Goal: Find specific page/section: Find specific page/section

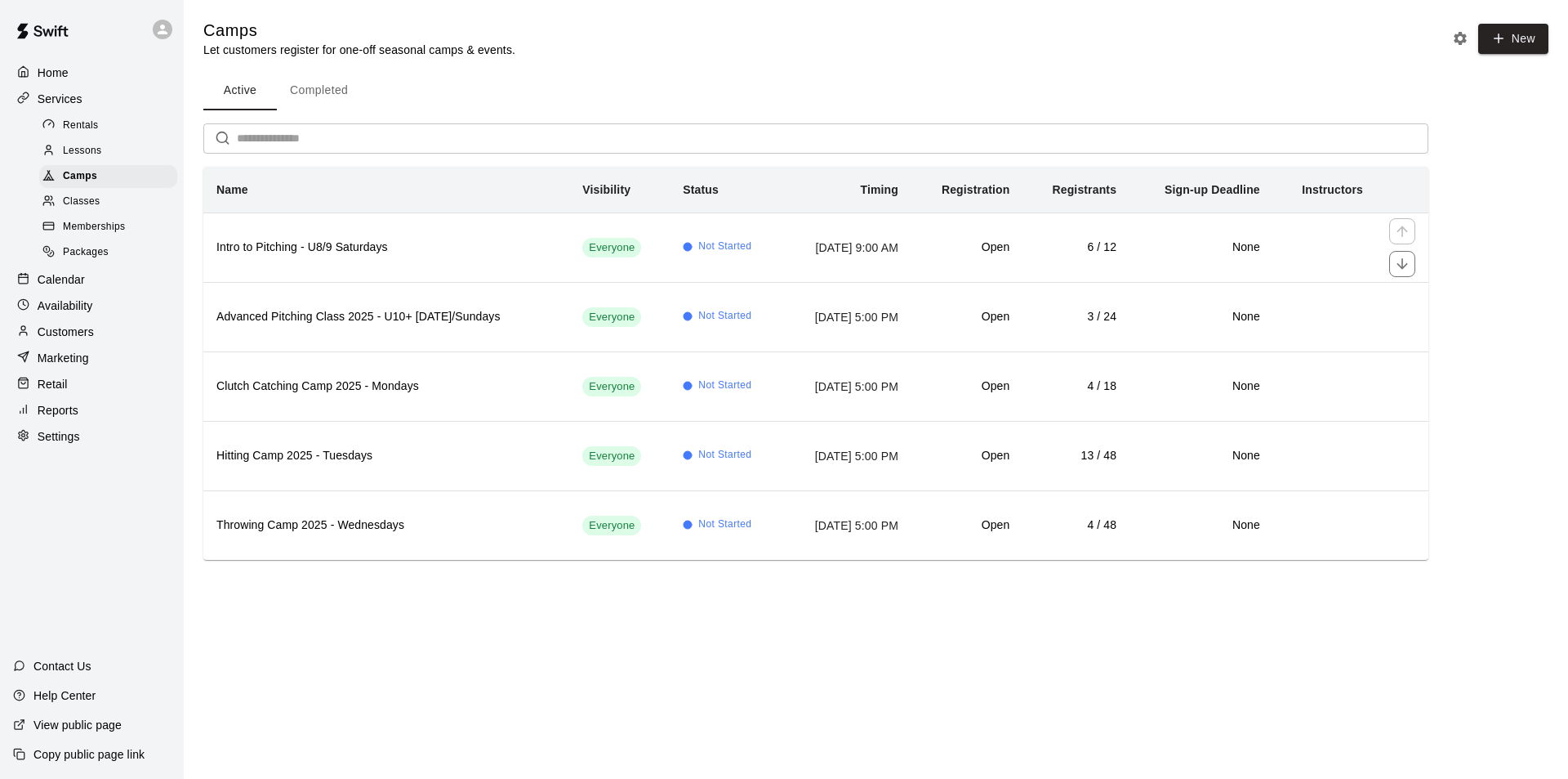
click at [851, 253] on td "[DATE] 9:00 AM" at bounding box center [847, 247] width 130 height 69
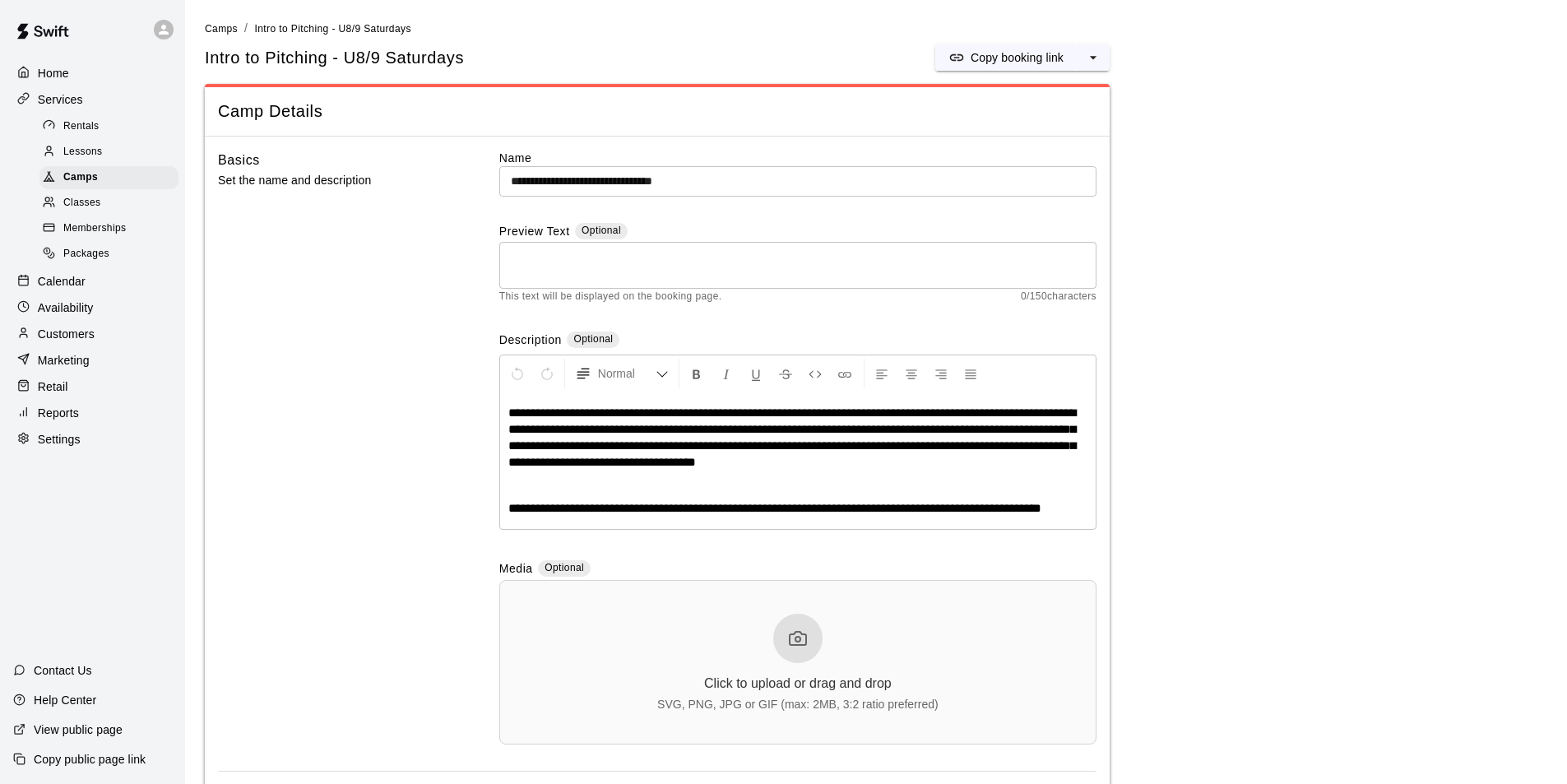
click at [75, 178] on span "Camps" at bounding box center [81, 178] width 35 height 16
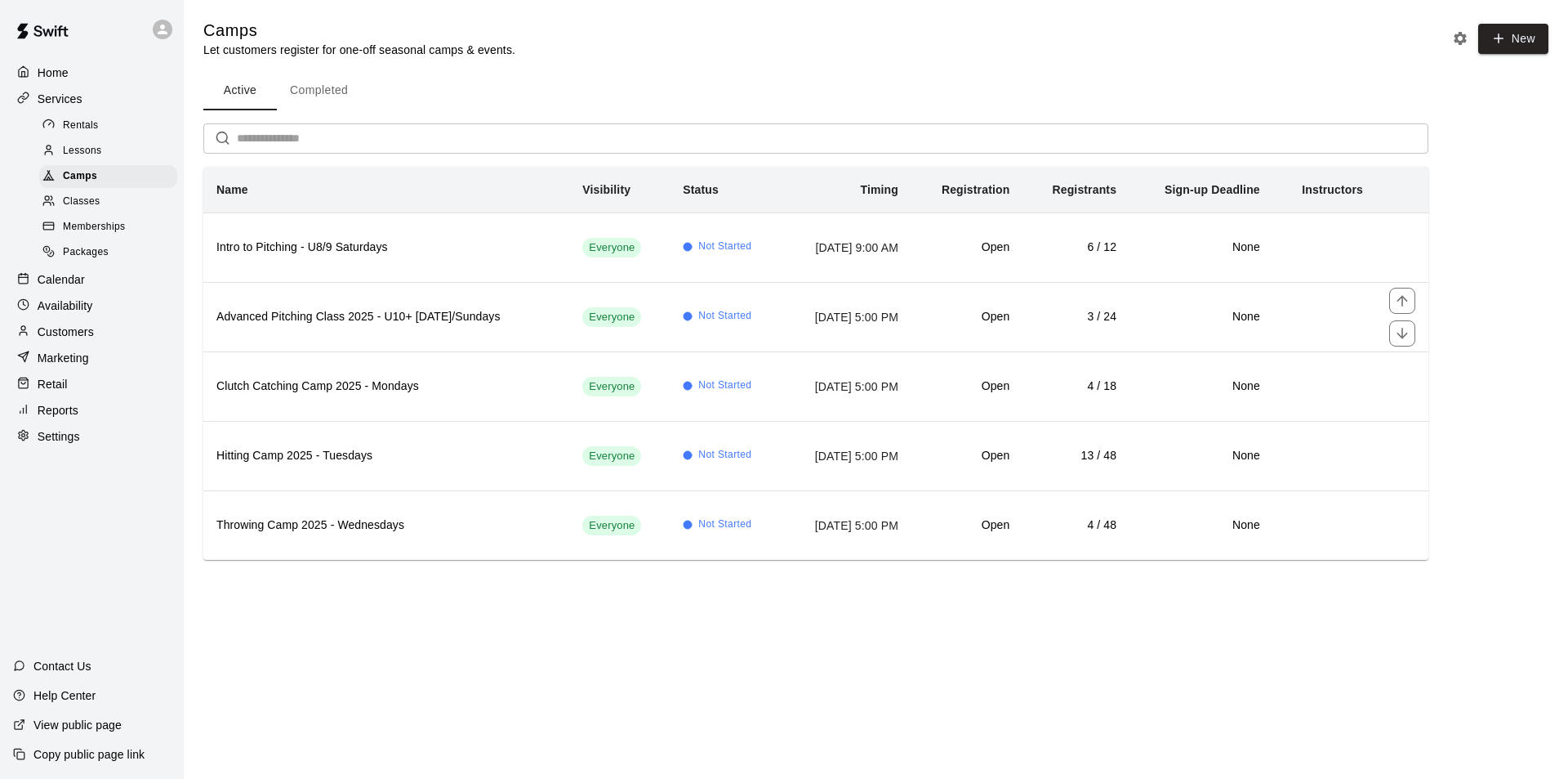
click at [388, 314] on h6 "Advanced Pitching Class 2025 - U10+ [DATE]/Sundays" at bounding box center [386, 317] width 340 height 18
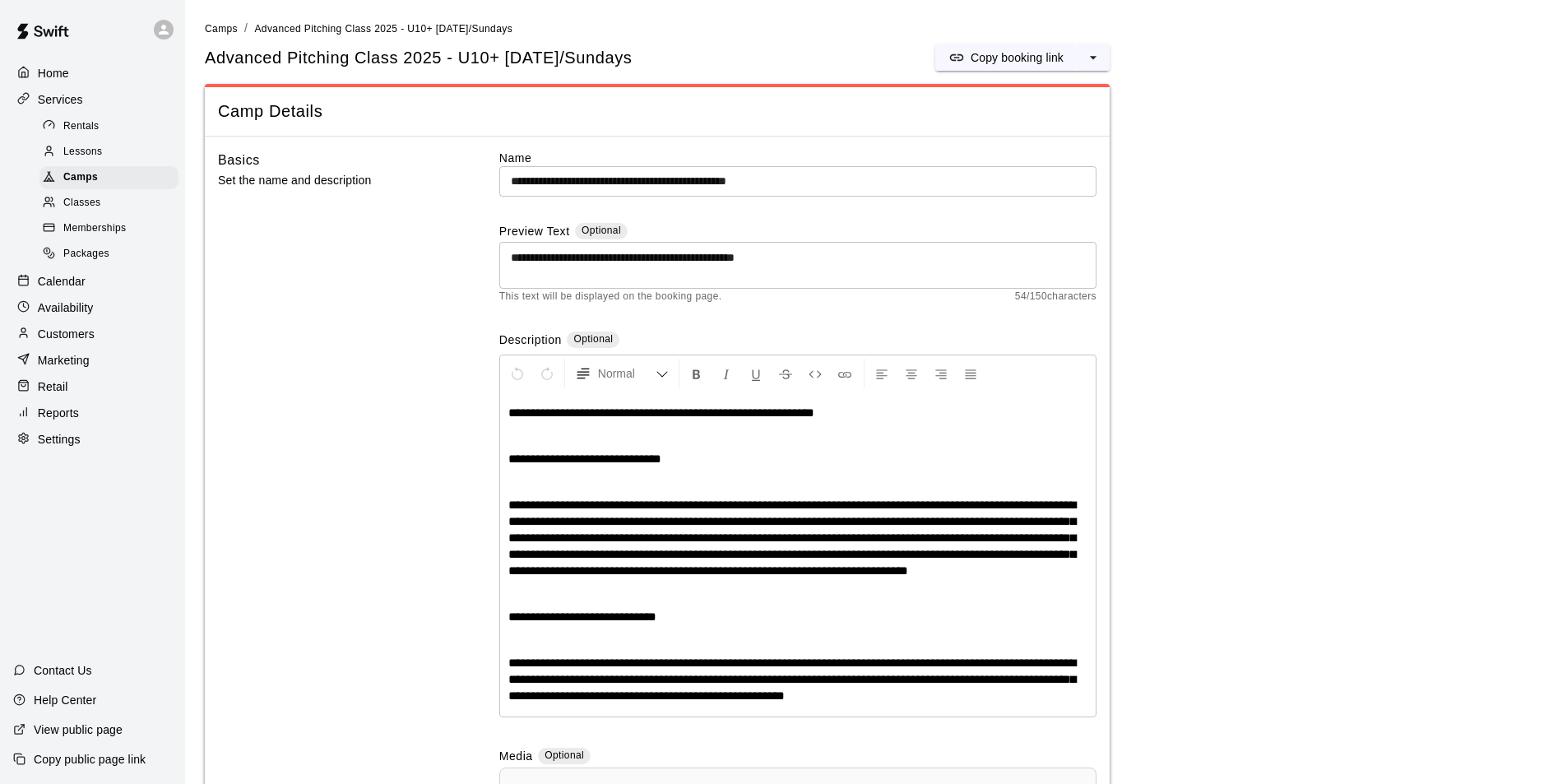
click at [80, 182] on span "Camps" at bounding box center [81, 178] width 35 height 16
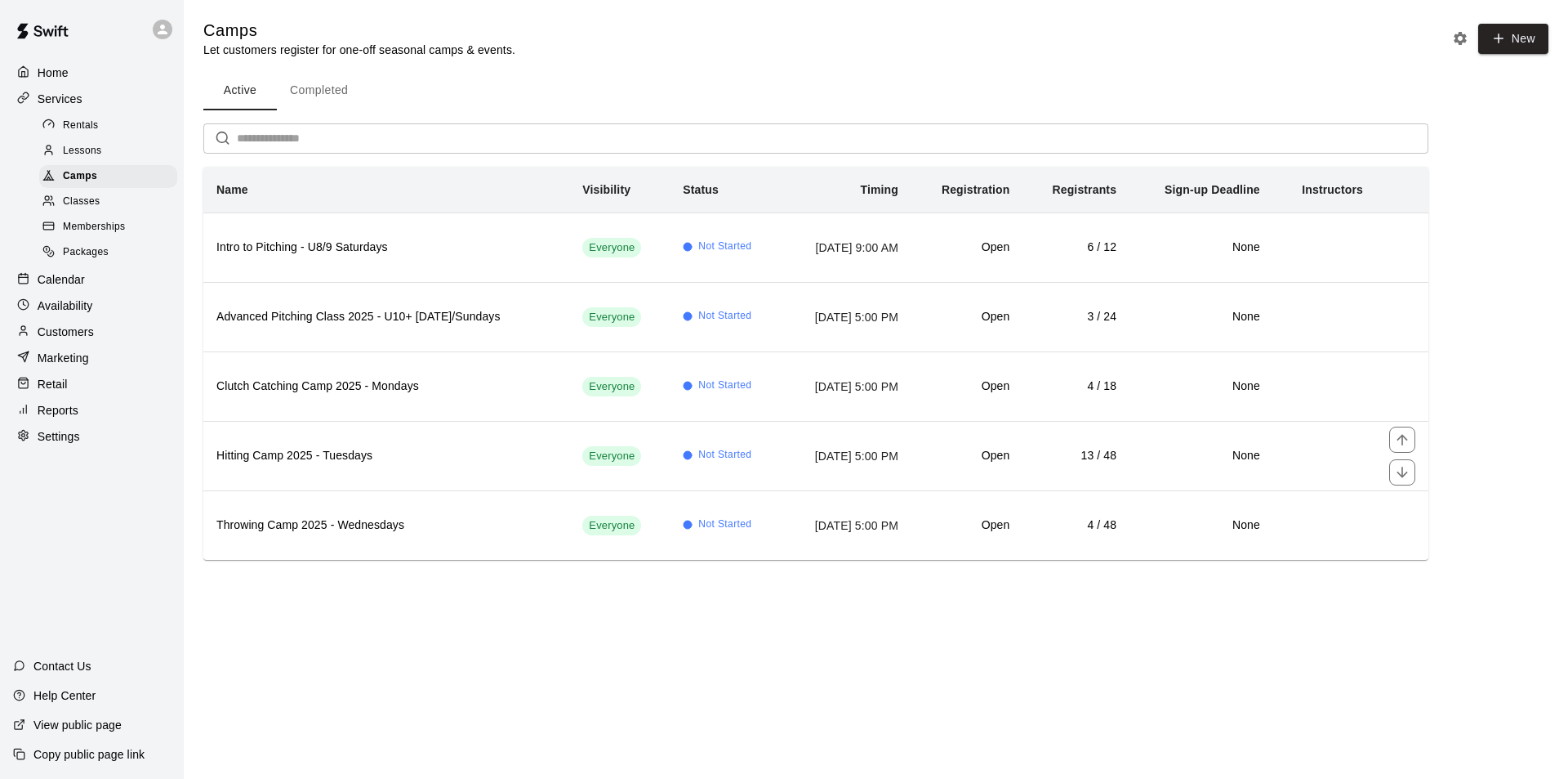
click at [270, 456] on h6 "Hitting Camp 2025 - Tuesdays" at bounding box center [386, 456] width 340 height 18
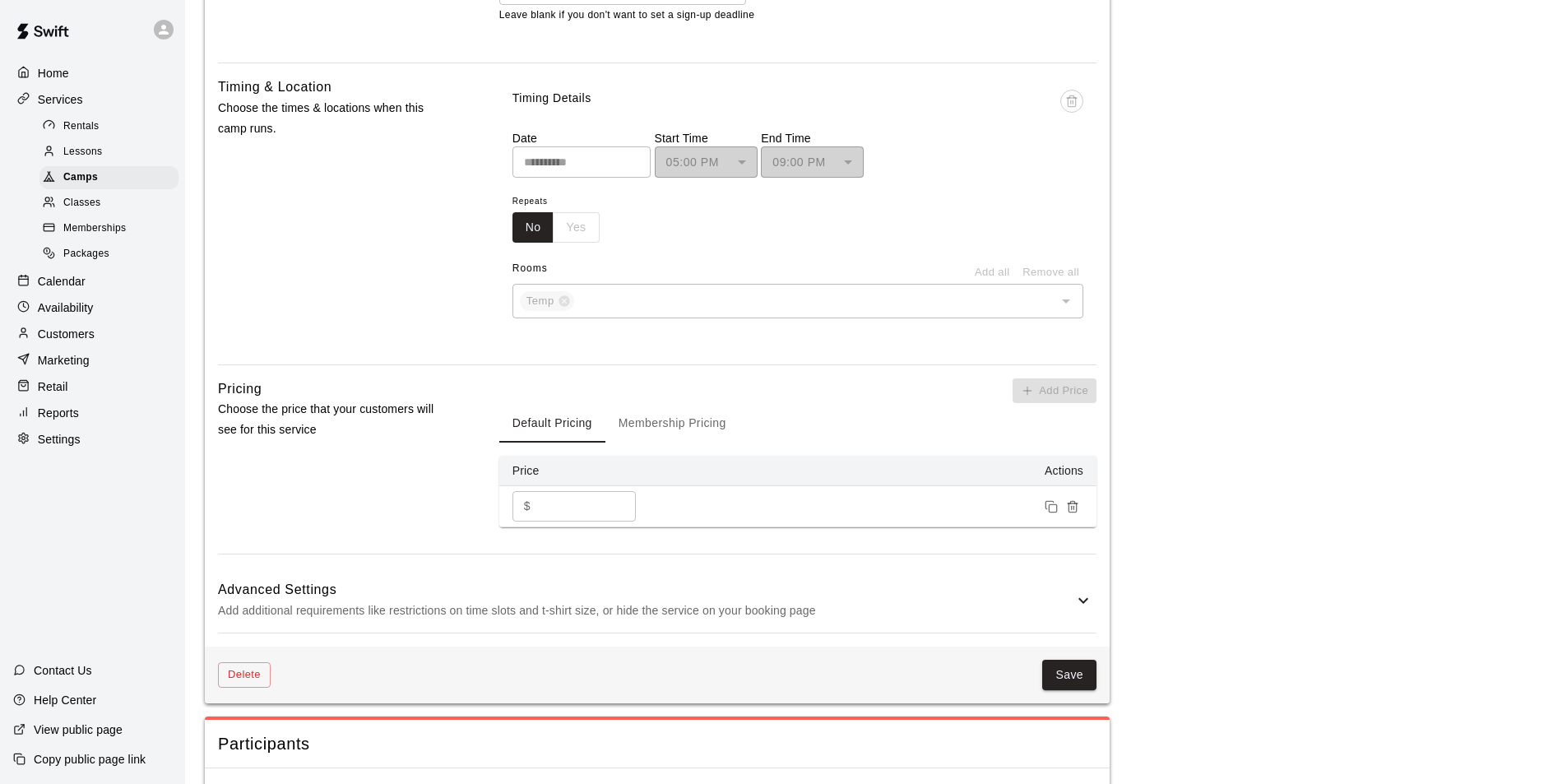
scroll to position [1055, 0]
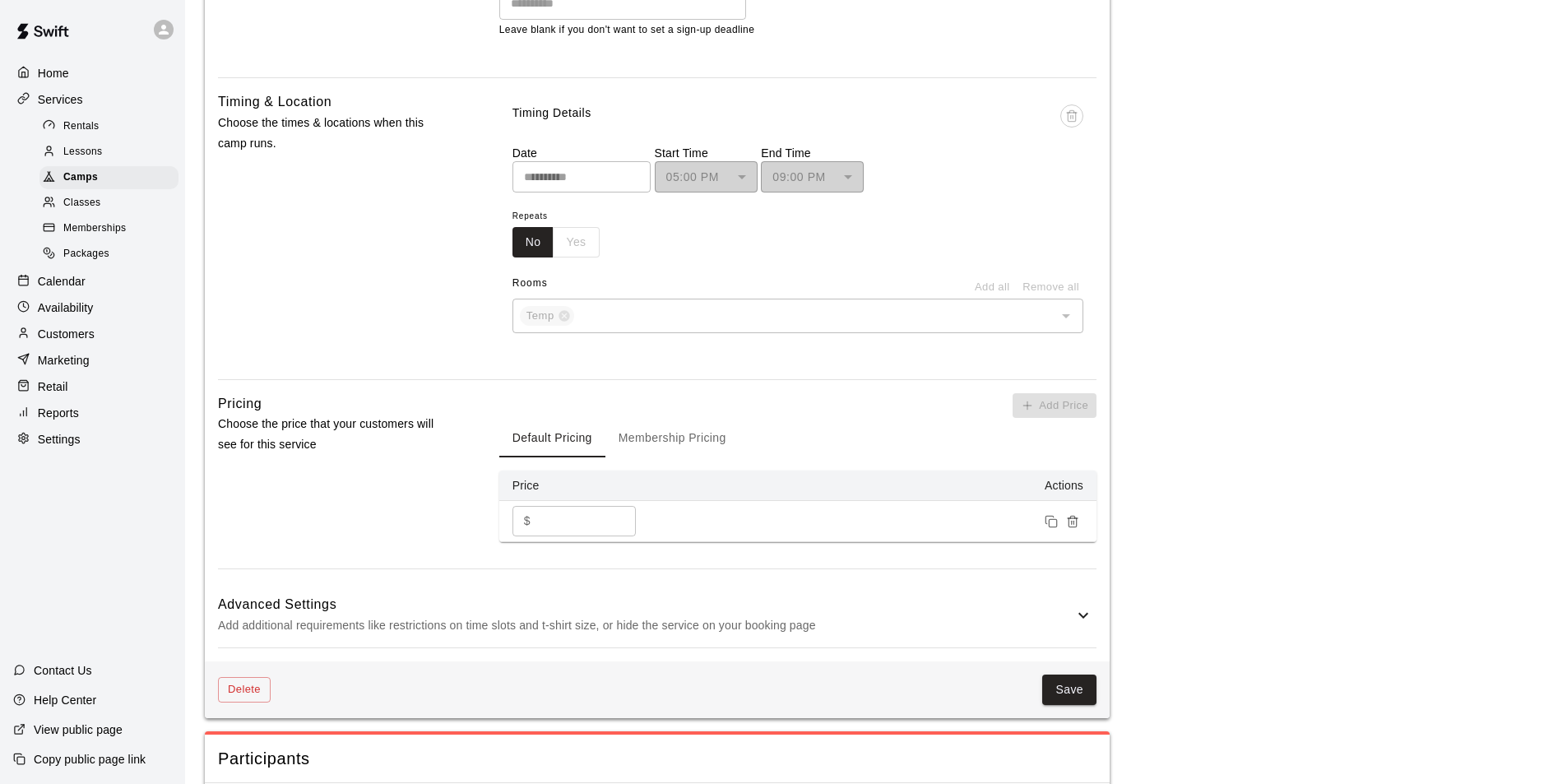
click at [81, 182] on span "Camps" at bounding box center [81, 178] width 35 height 16
